Goal: Find specific fact: Find specific fact

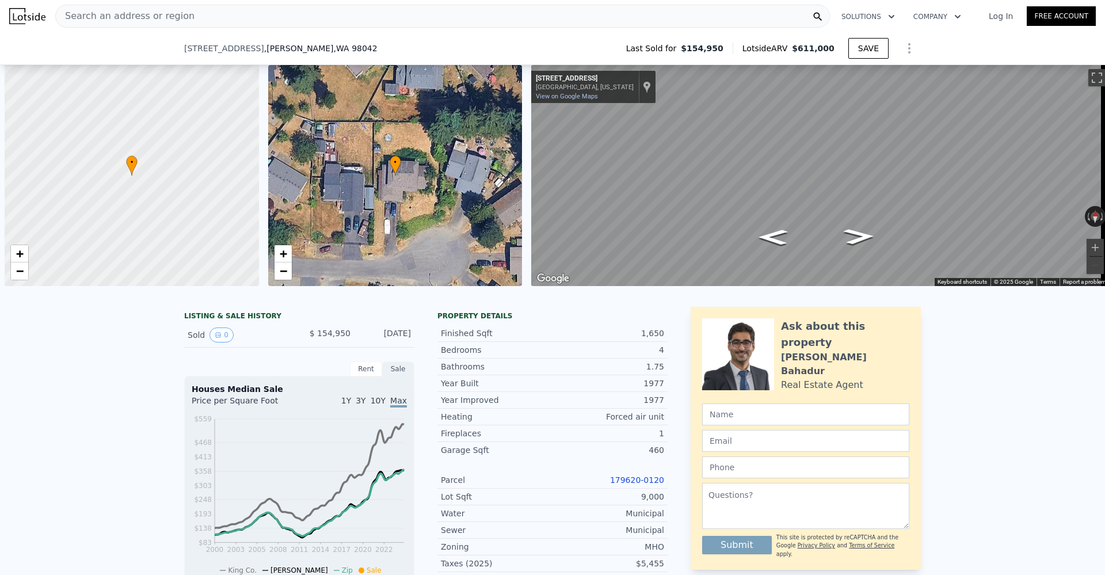
scroll to position [0, 5]
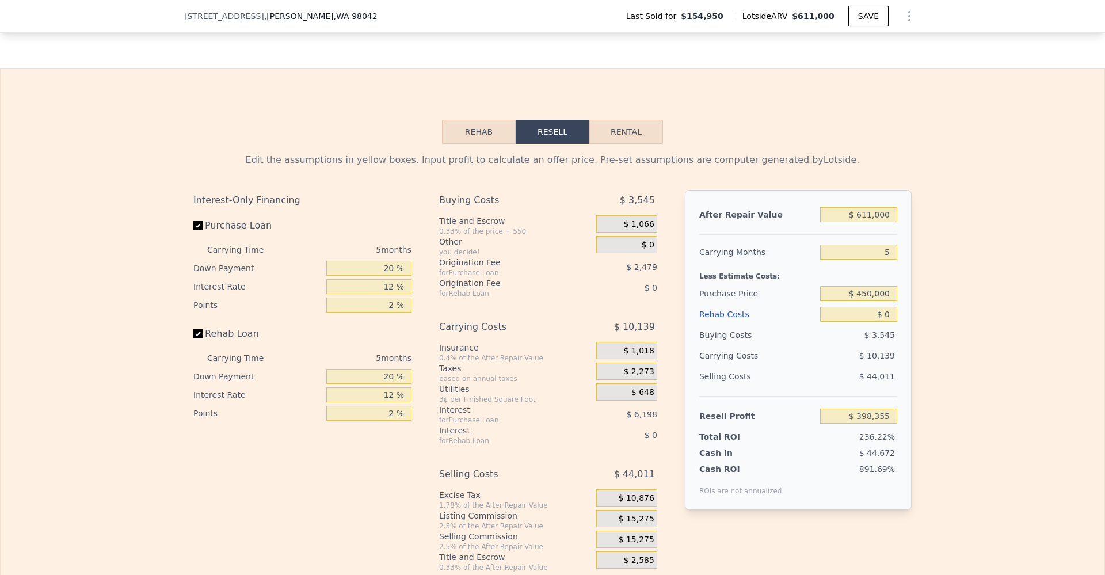
click at [334, 17] on span ", WA 98042" at bounding box center [356, 16] width 44 height 9
click at [334, 16] on span ", WA 98042" at bounding box center [356, 16] width 44 height 9
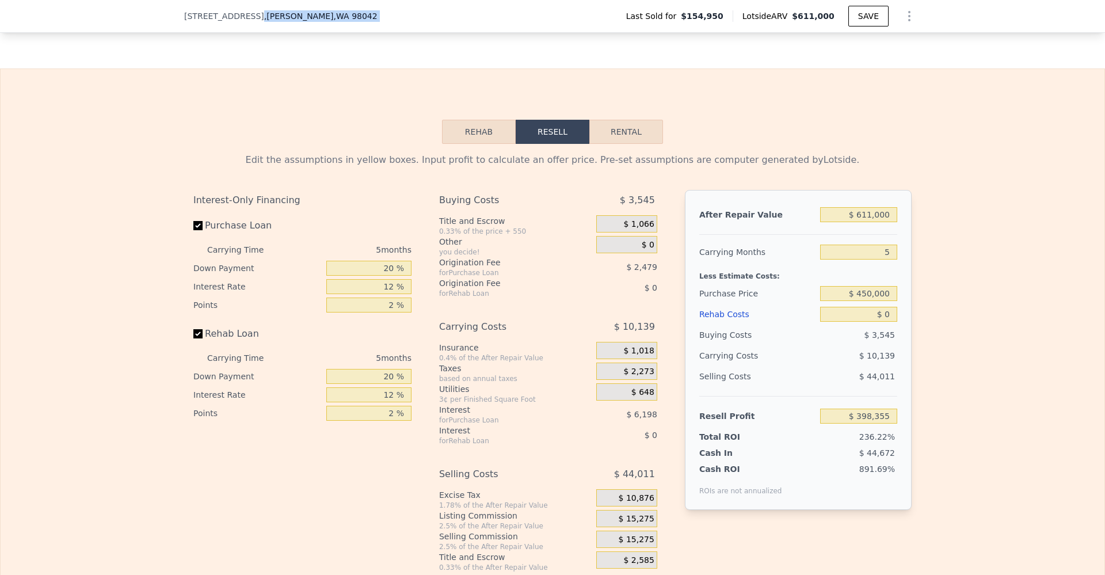
click at [334, 16] on span ", WA 98042" at bounding box center [356, 16] width 44 height 9
click at [337, 16] on span ", WA 98042" at bounding box center [356, 16] width 44 height 9
drag, startPoint x: 340, startPoint y: 16, endPoint x: 174, endPoint y: 15, distance: 165.8
click at [174, 15] on div "[STREET_ADDRESS] Last Sold for $154,950 Lotside ARV $611,000 SAVE" at bounding box center [552, 16] width 1105 height 33
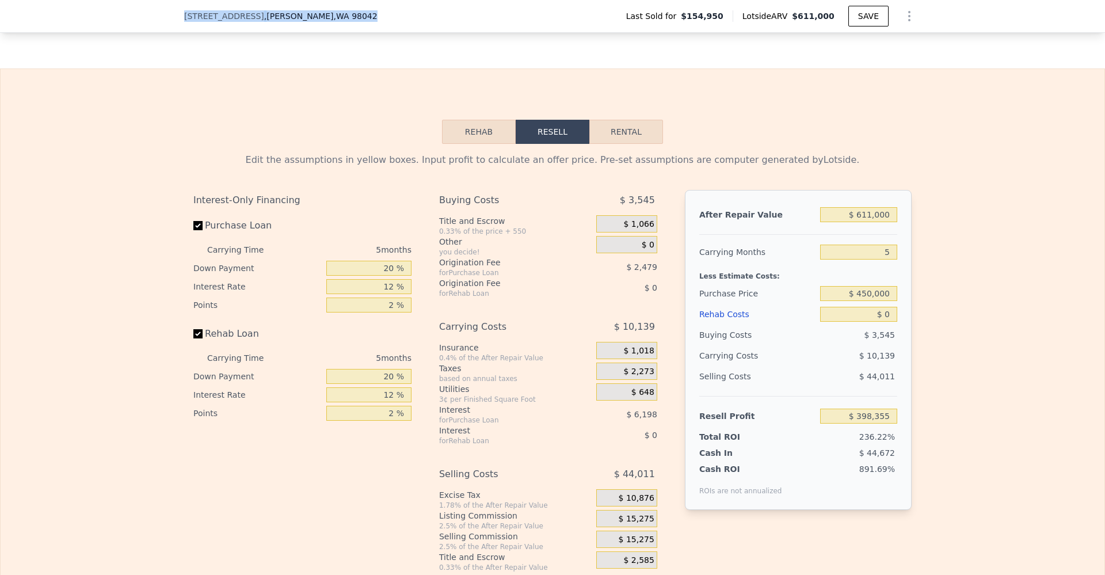
copy div "[STREET_ADDRESS]"
